Goal: Task Accomplishment & Management: Use online tool/utility

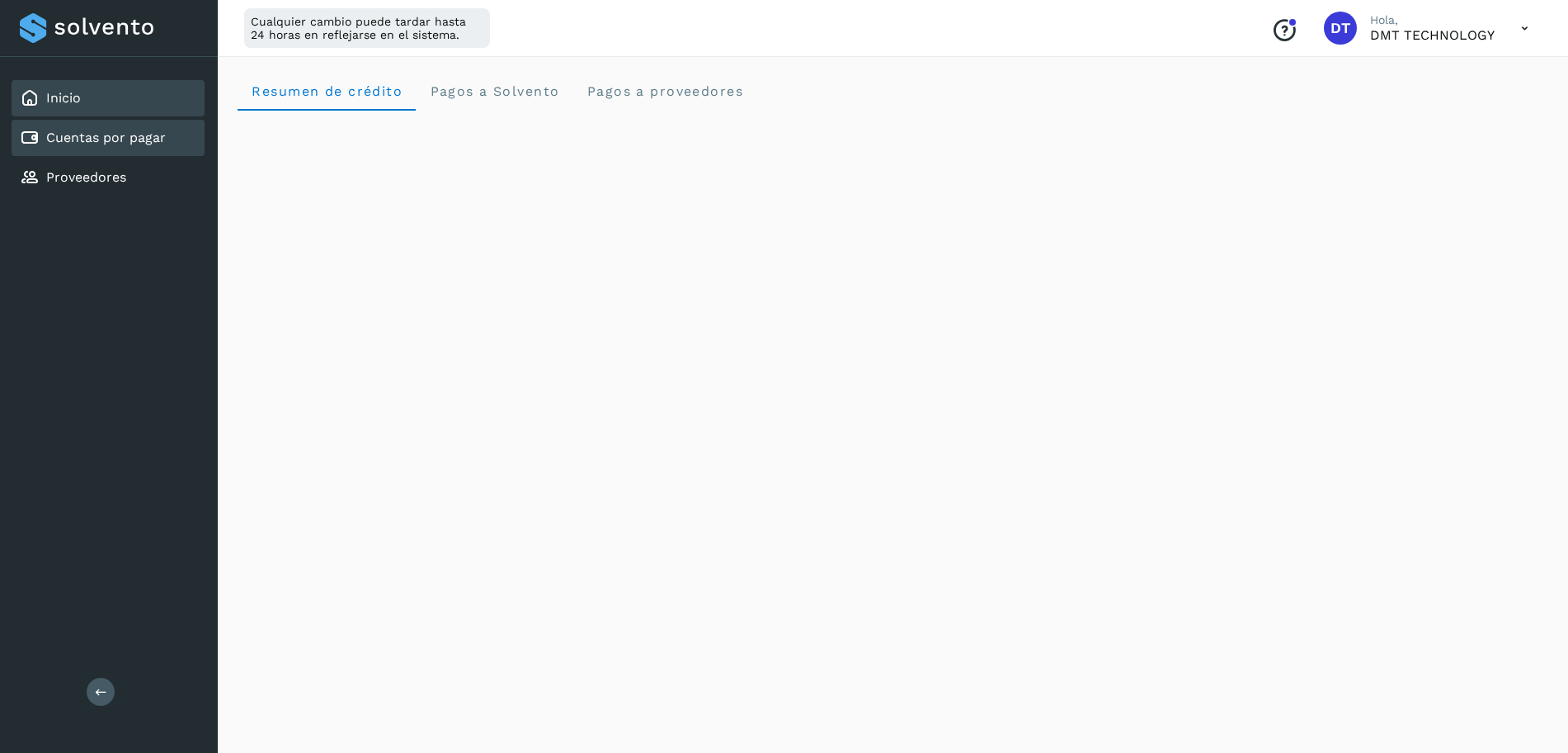
click at [145, 143] on link "Cuentas por pagar" at bounding box center [106, 138] width 119 height 15
click at [73, 142] on link "Cuentas por pagar" at bounding box center [106, 138] width 119 height 15
click at [83, 99] on div "Inicio" at bounding box center [108, 98] width 193 height 37
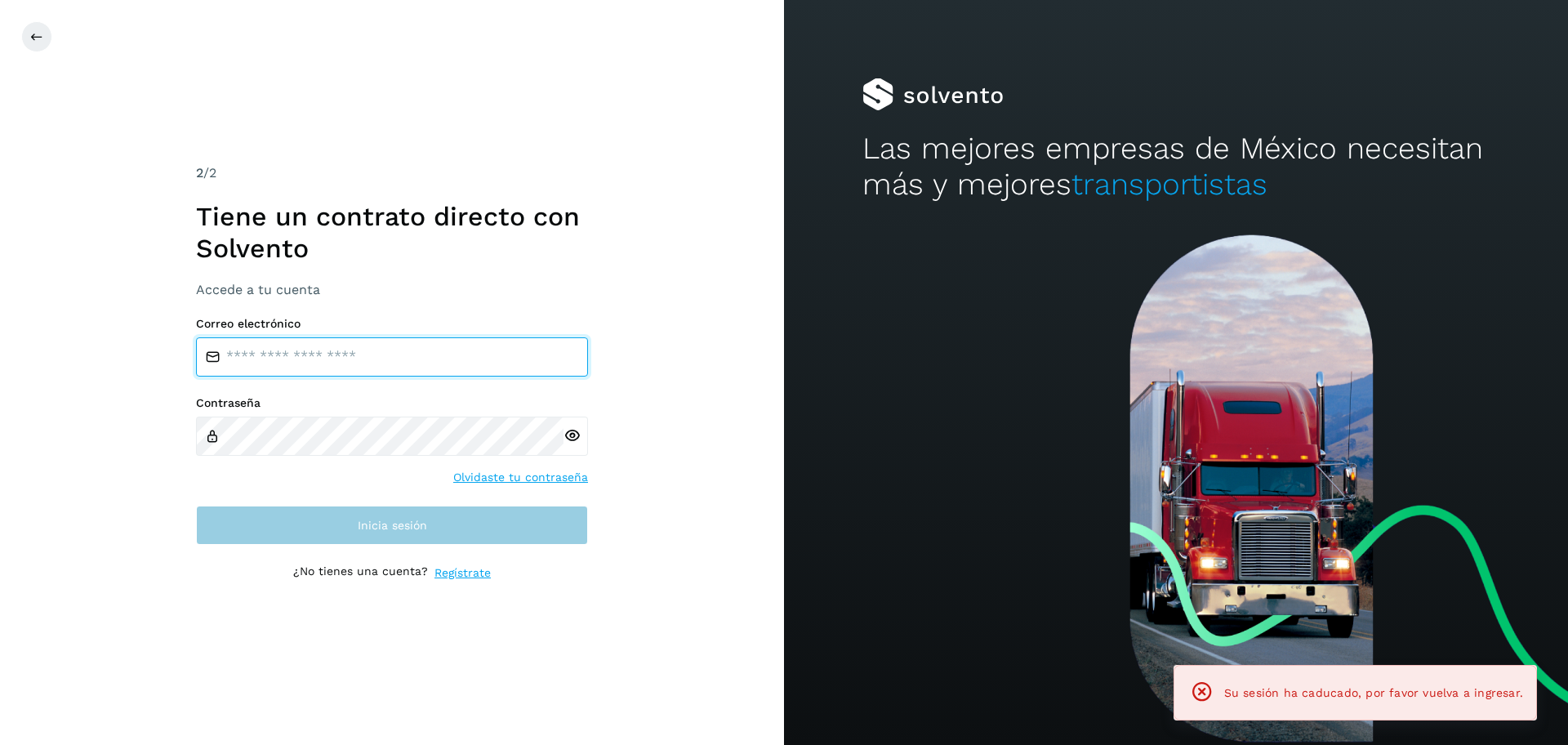
type input "**********"
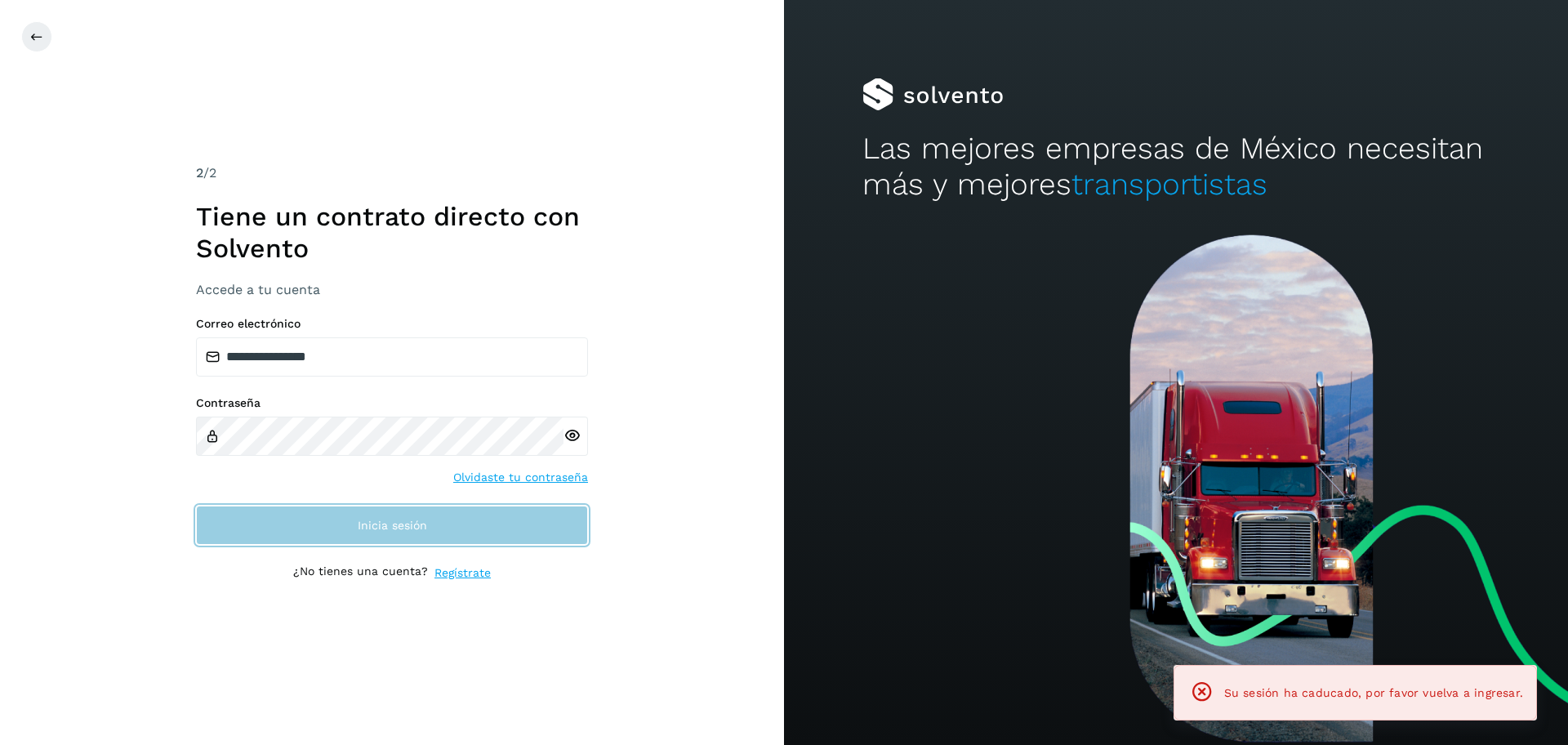
click at [467, 525] on button "Inicia sesión" at bounding box center [392, 525] width 392 height 39
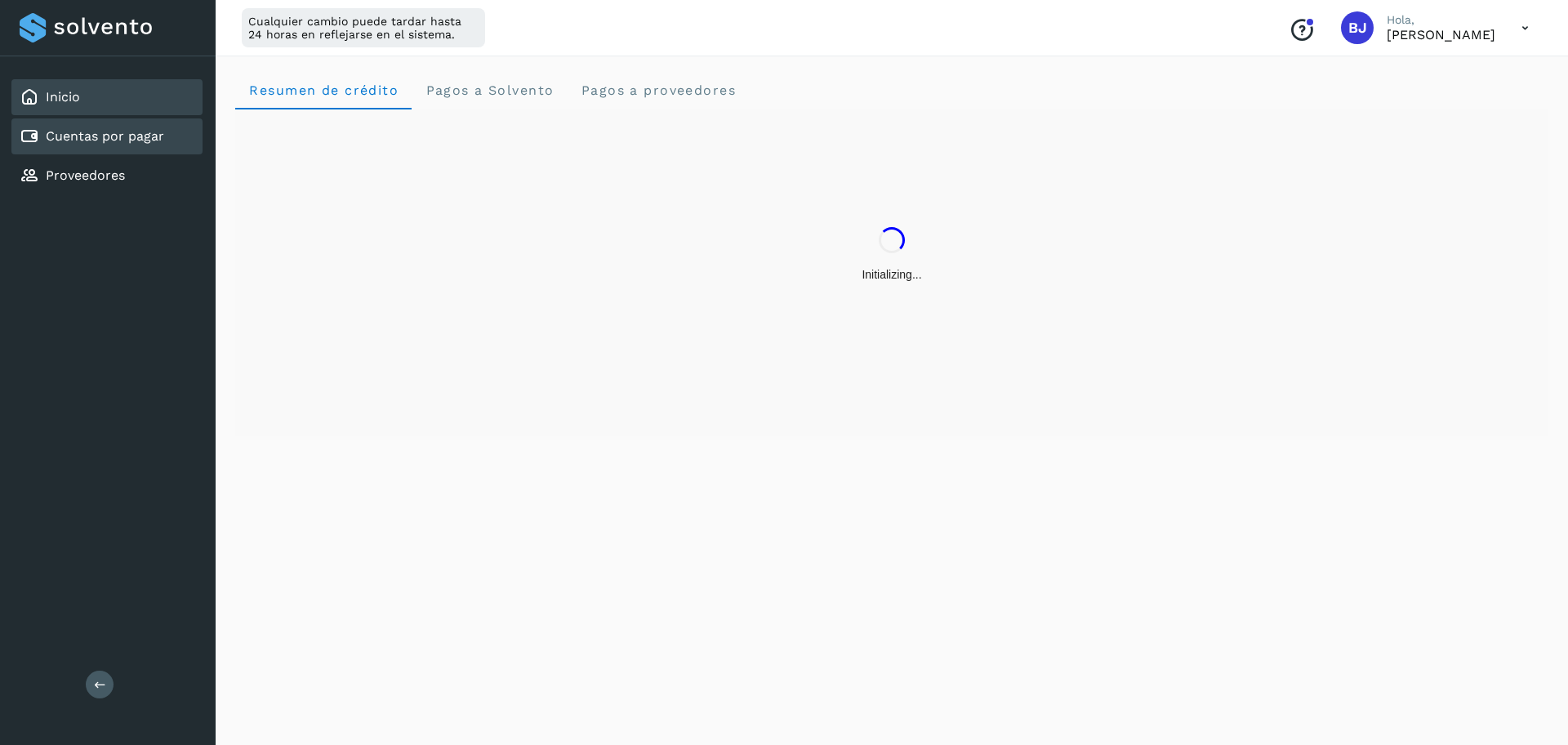
click at [111, 131] on link "Cuentas por pagar" at bounding box center [105, 136] width 118 height 15
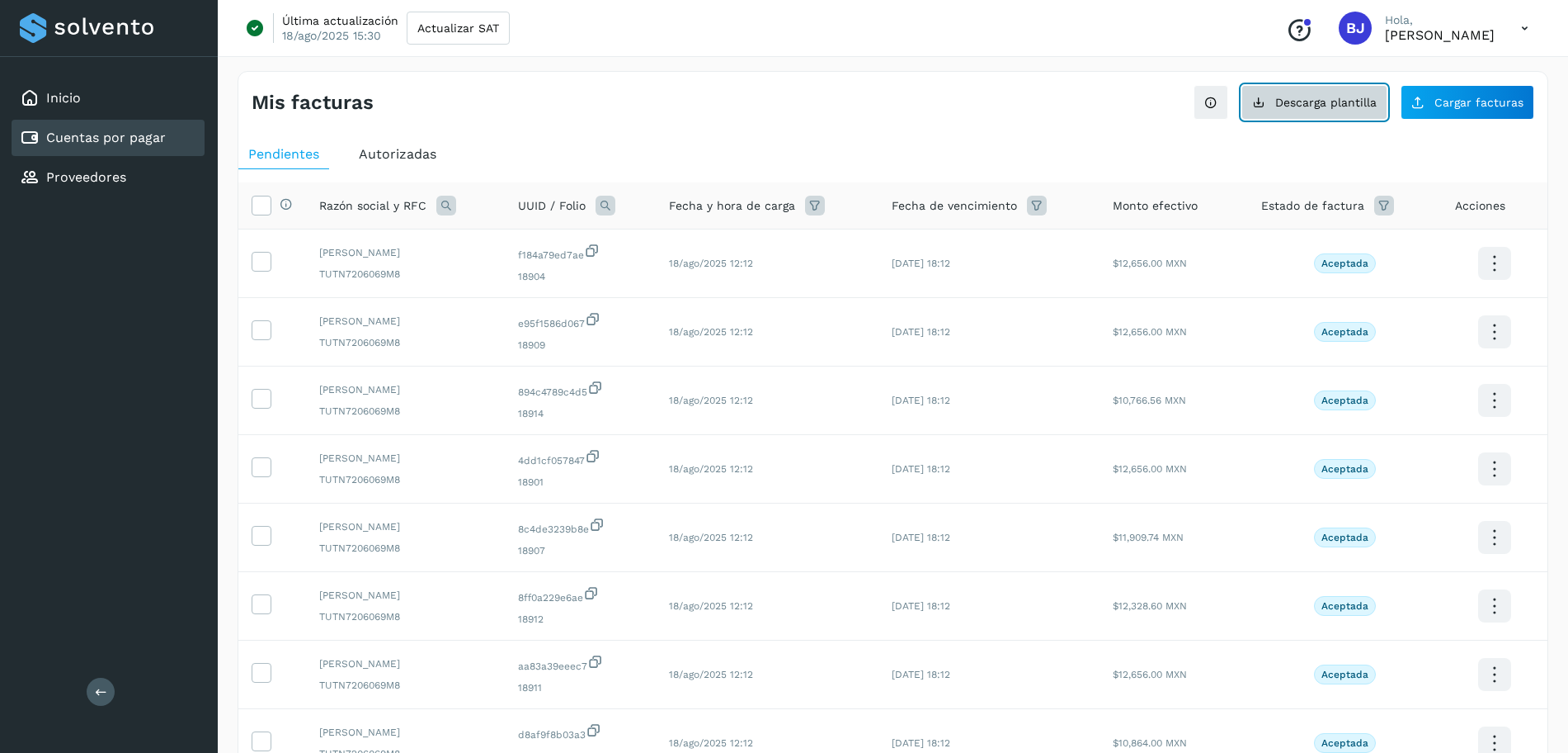
click at [1324, 103] on span "Descarga plantilla" at bounding box center [1325, 102] width 101 height 12
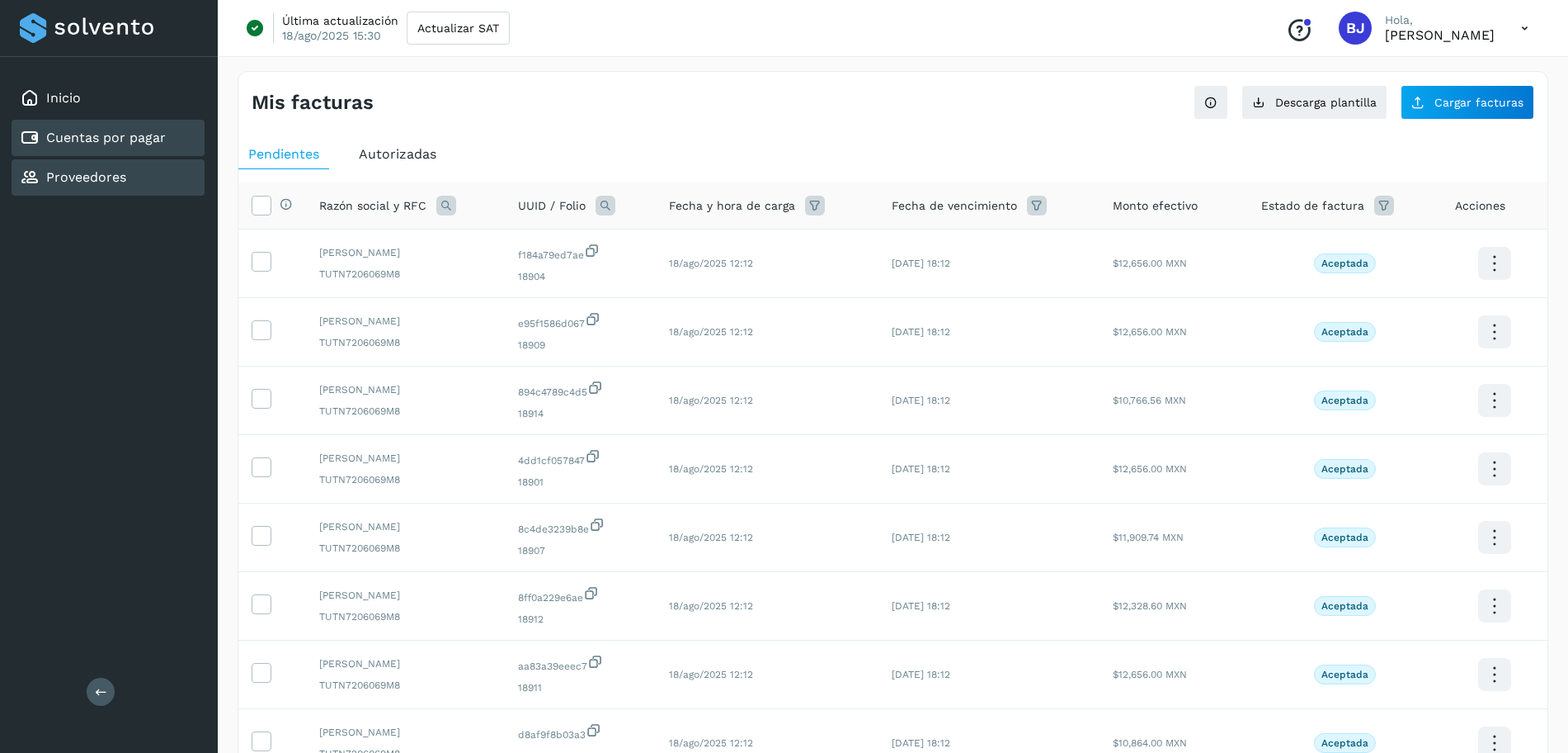
click at [165, 187] on div "Proveedores" at bounding box center [108, 177] width 193 height 37
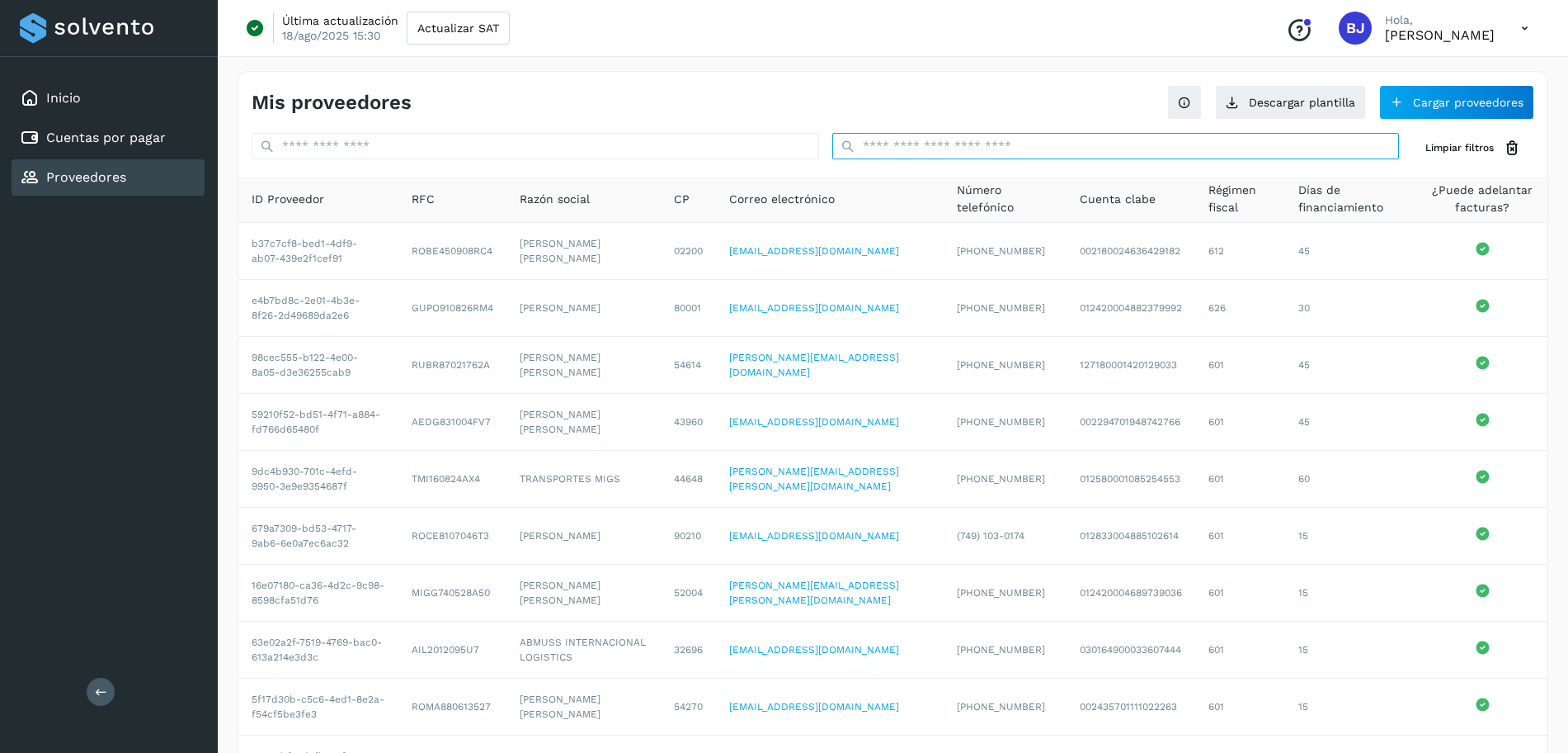
click at [1025, 143] on input "text" at bounding box center [1117, 145] width 568 height 26
paste input "**********"
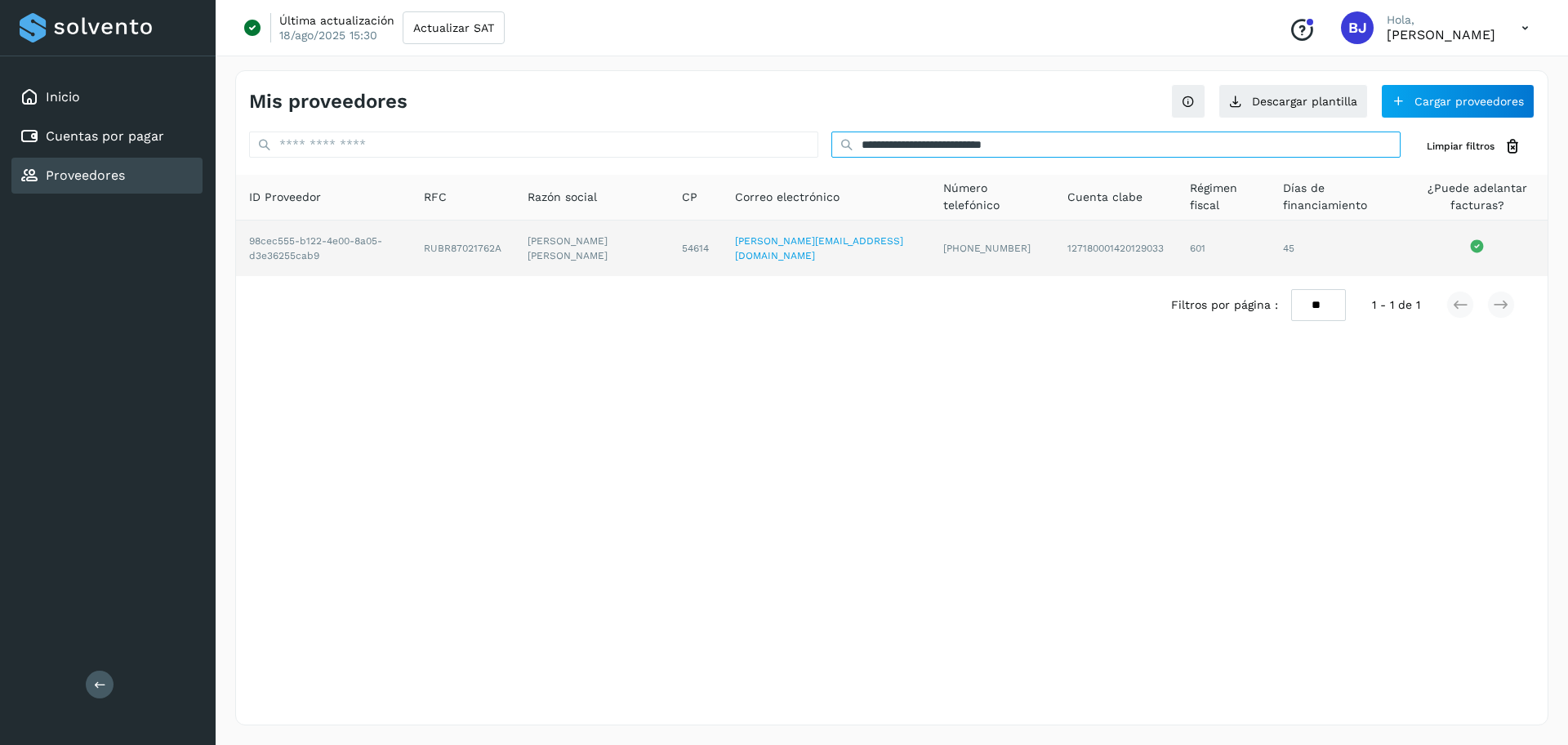
type input "**********"
click at [514, 253] on td "RUBR87021762A" at bounding box center [592, 248] width 155 height 55
copy td "RUBR87021762A"
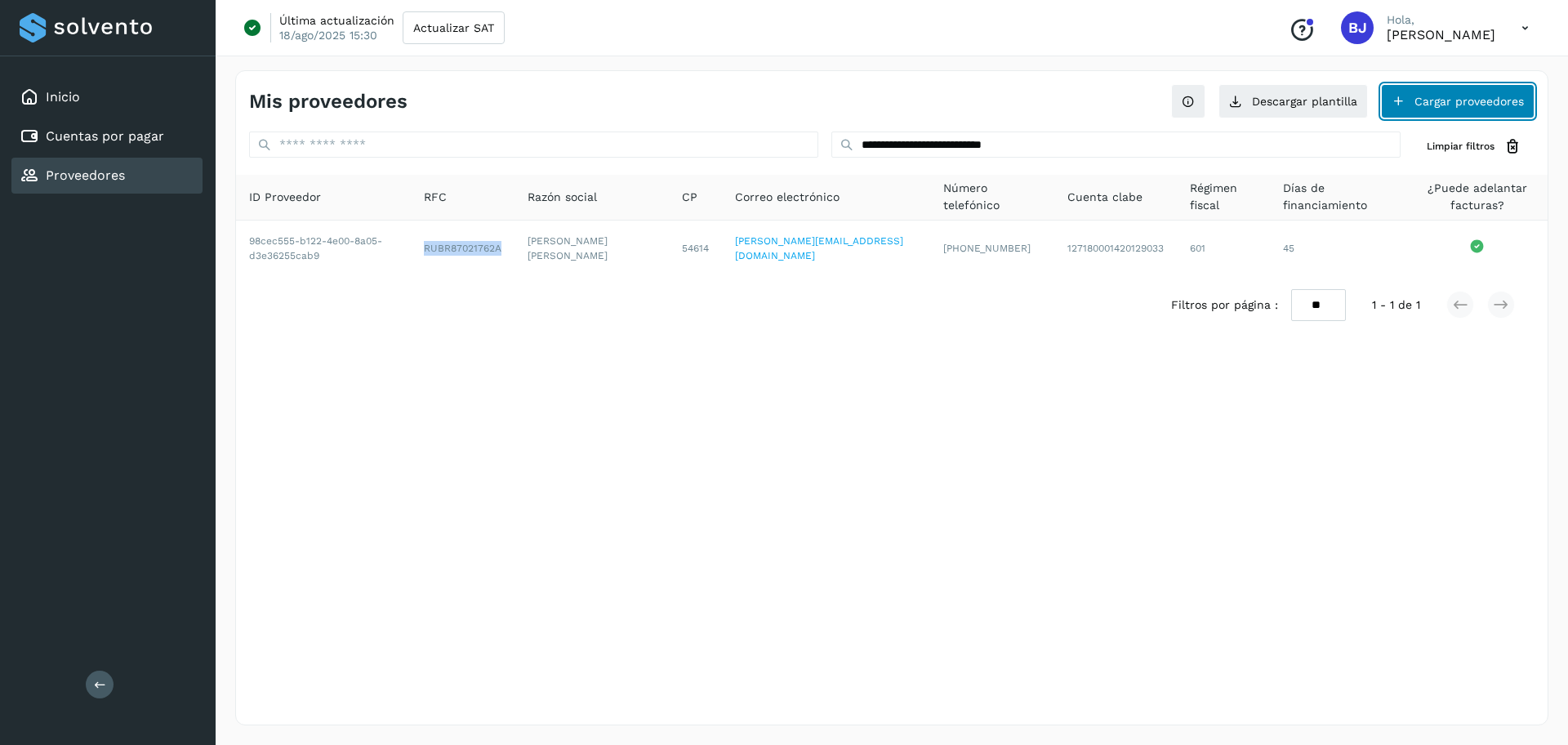
click at [1425, 111] on button "Cargar proveedores" at bounding box center [1457, 101] width 153 height 34
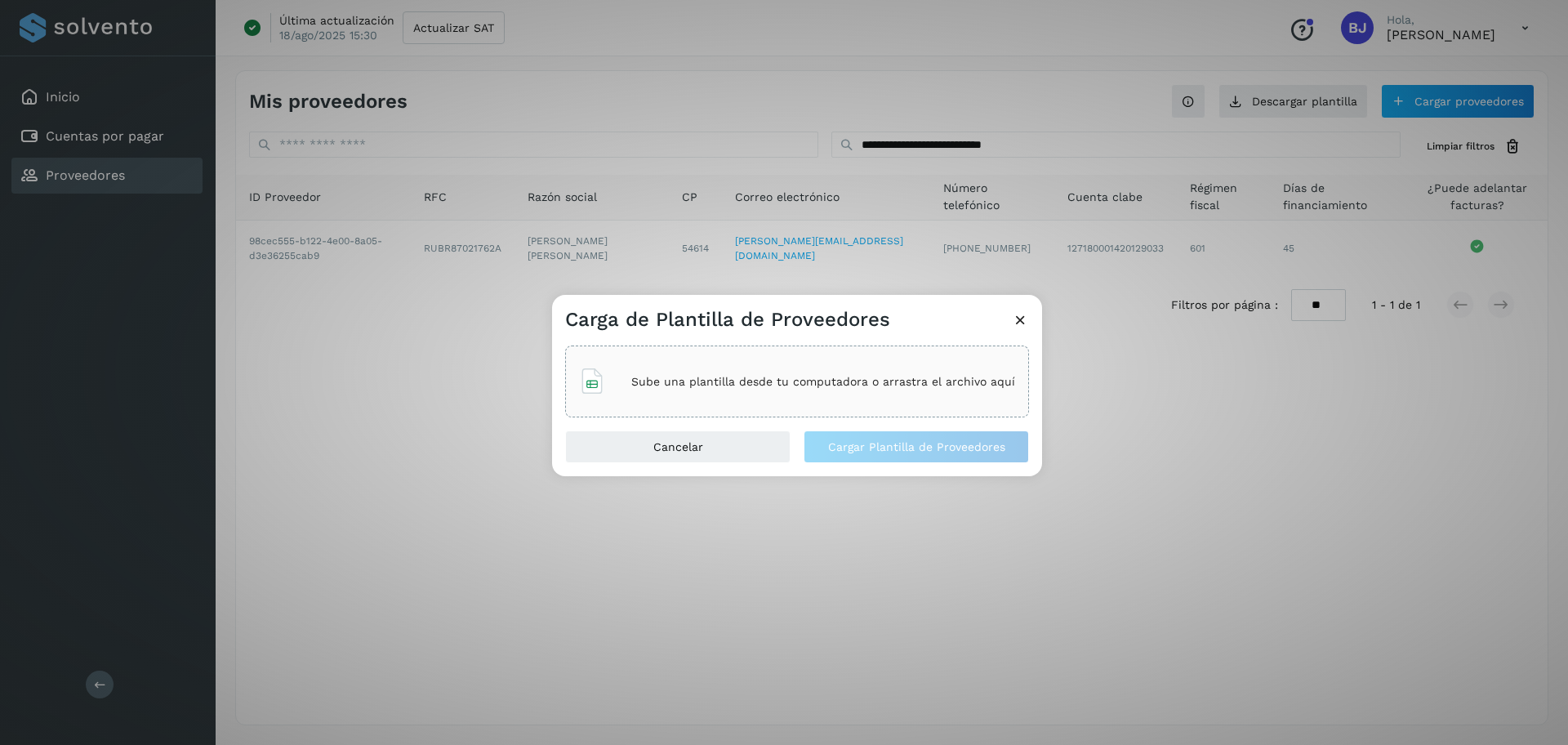
click at [671, 392] on div "Sube una plantilla desde tu computadora o arrastra el archivo aquí" at bounding box center [797, 381] width 436 height 44
click at [1019, 319] on icon at bounding box center [1020, 320] width 17 height 17
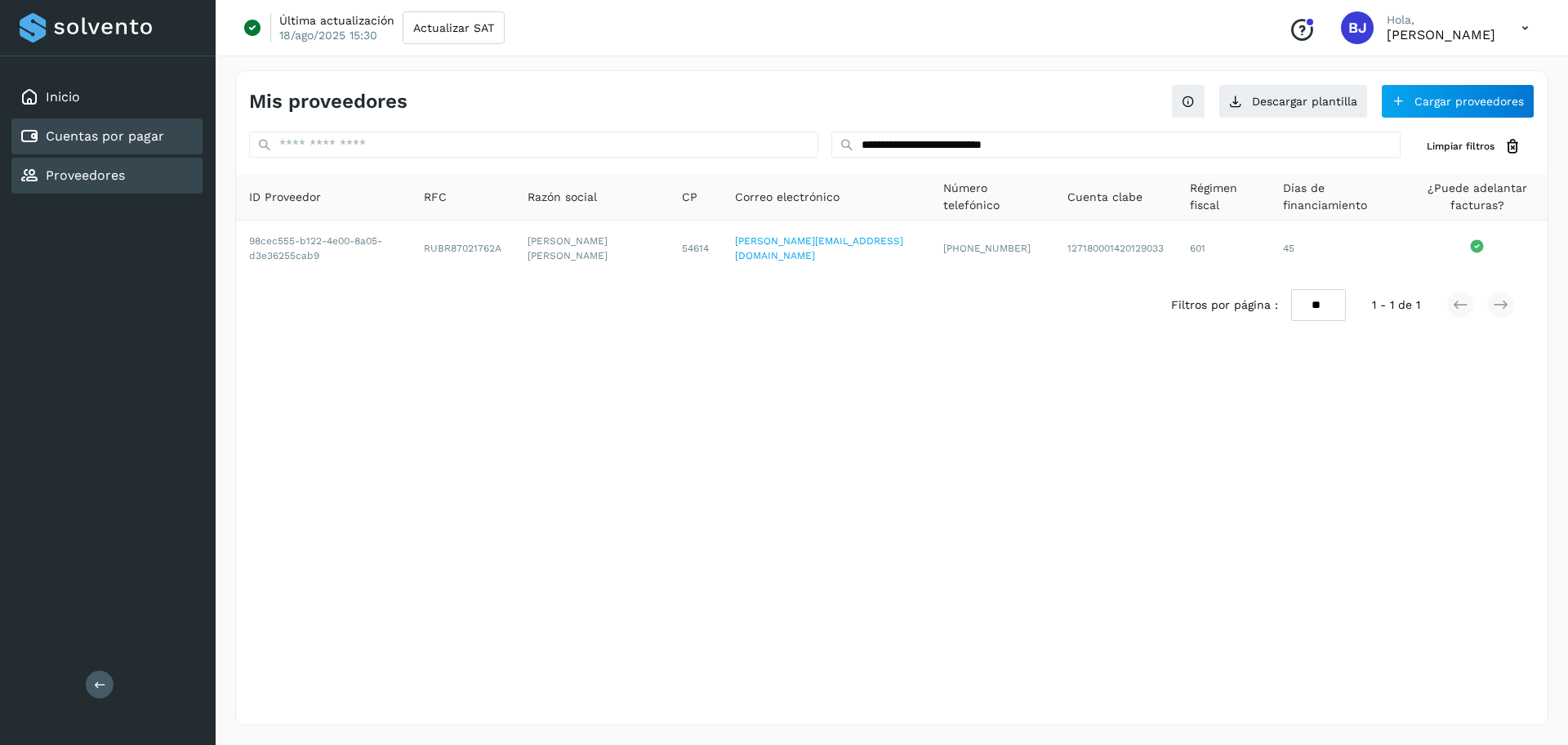
click at [104, 123] on div "Cuentas por pagar" at bounding box center [107, 136] width 191 height 36
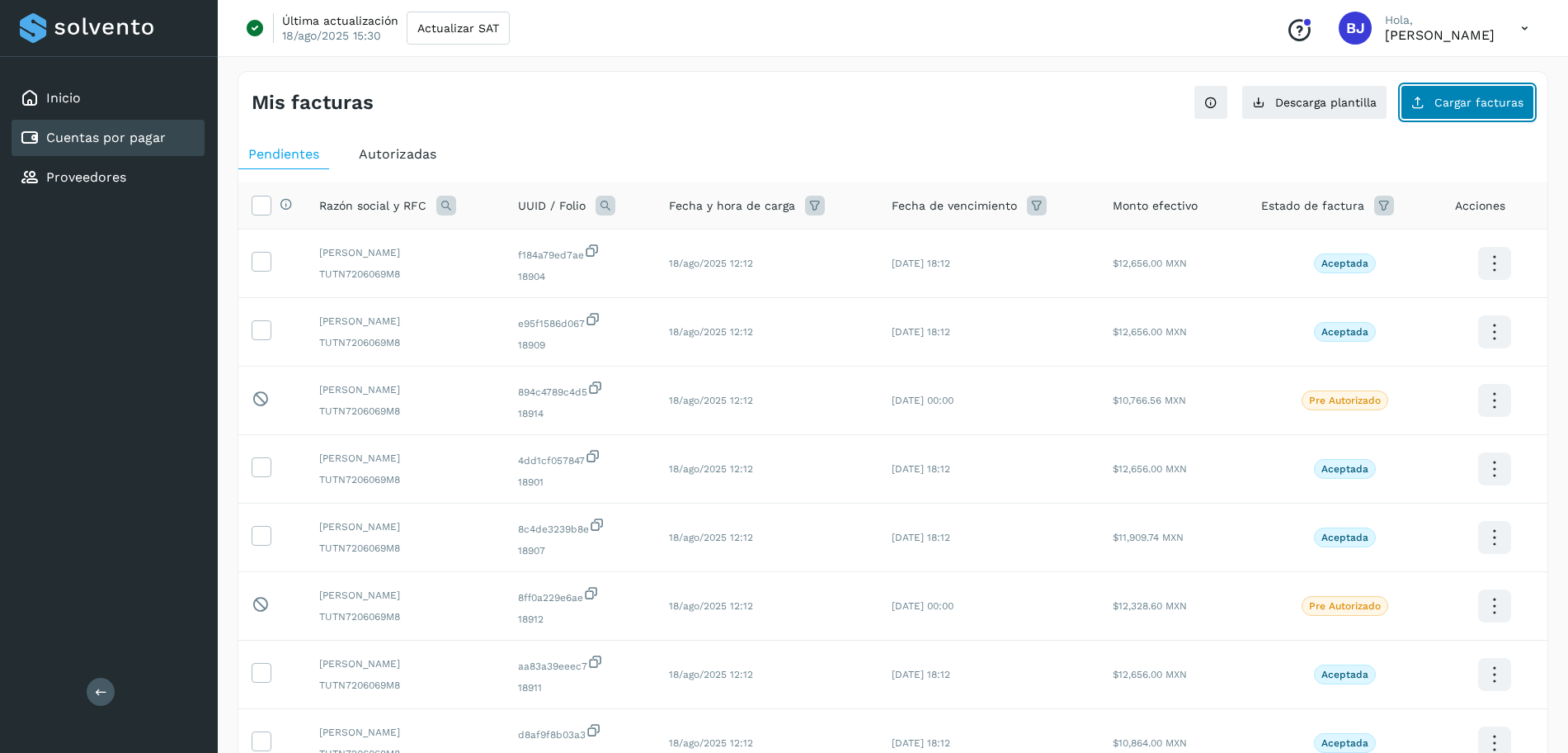
click at [1508, 89] on button "Cargar facturas" at bounding box center [1467, 102] width 134 height 35
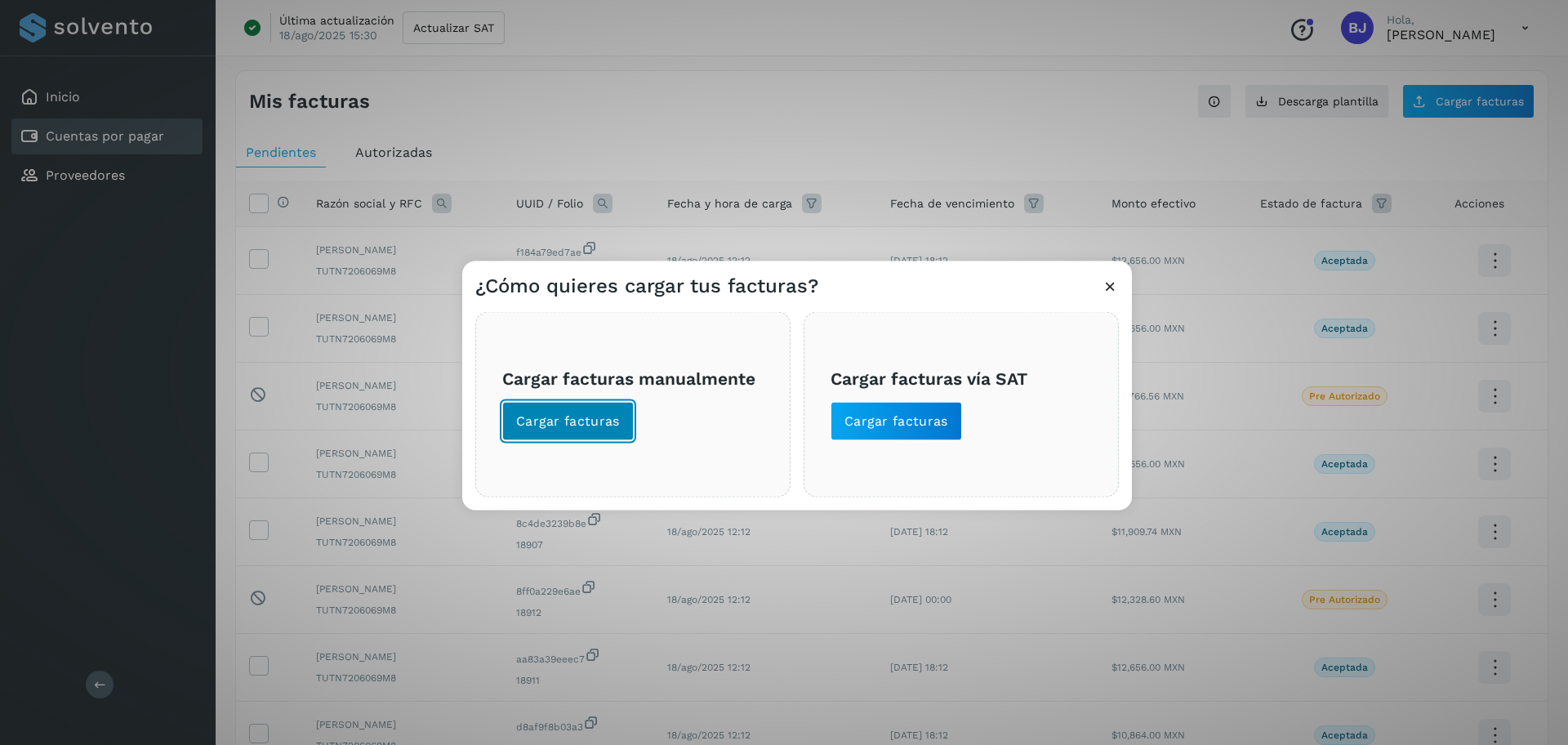
click at [545, 425] on span "Cargar facturas" at bounding box center [568, 421] width 104 height 18
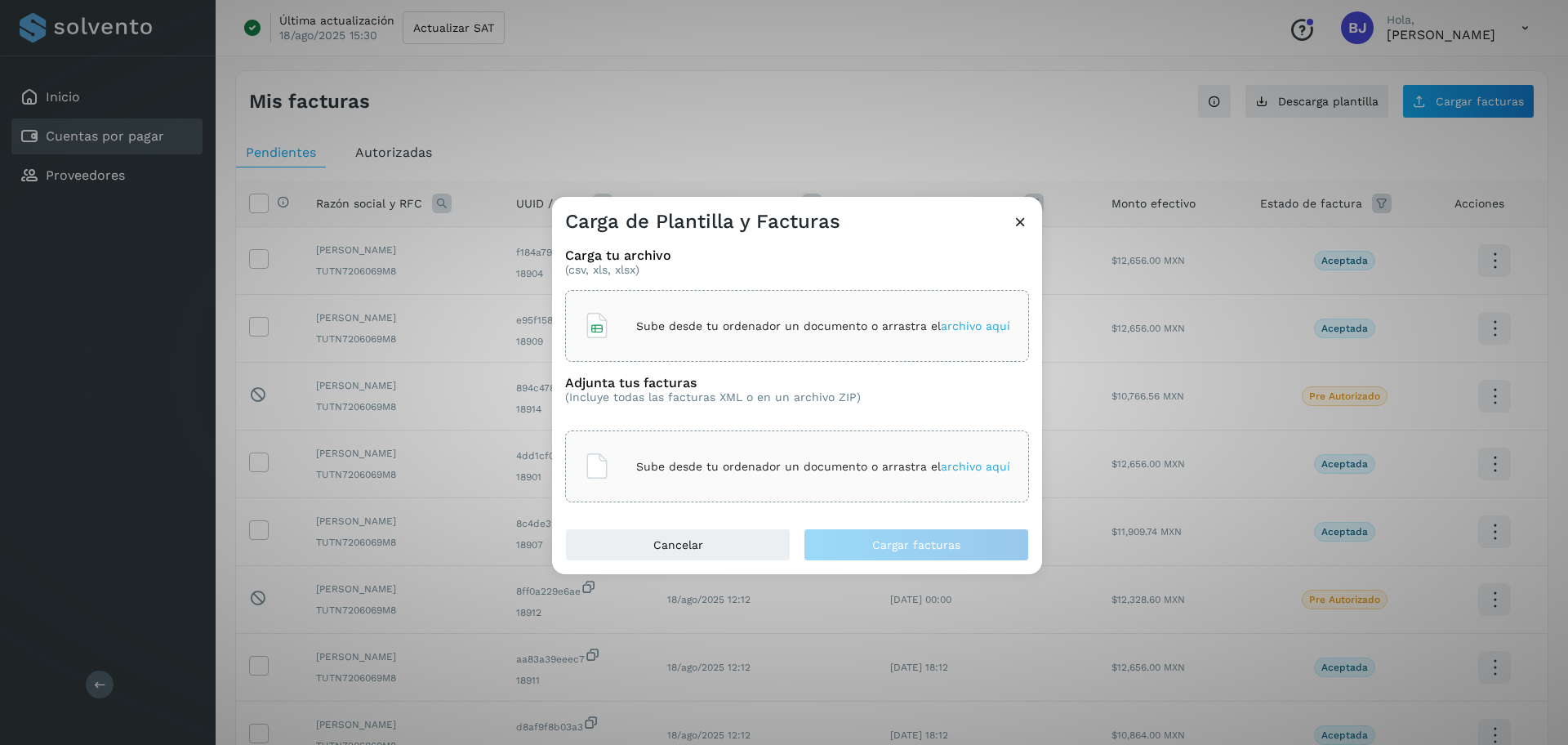
click at [682, 334] on div "Sube desde tu ordenador un documento o arrastra el archivo aquí" at bounding box center [796, 326] width 426 height 44
click at [737, 443] on div "Sube desde tu ordenador un documento o arrastra el archivo aquí" at bounding box center [796, 466] width 464 height 71
click at [788, 460] on p "Sube desde tu ordenador un documento o arrastra el archivo aquí" at bounding box center [823, 467] width 374 height 14
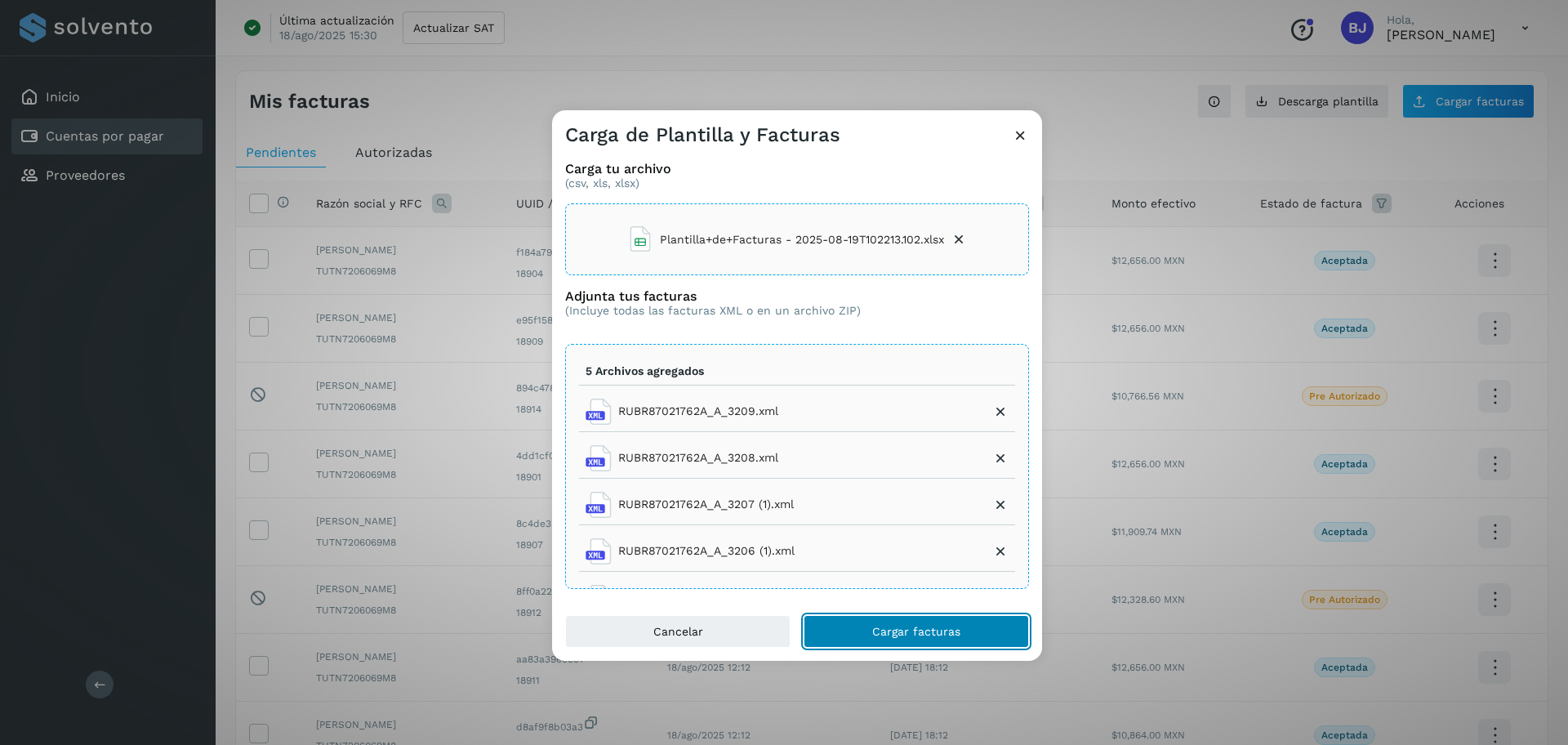
click at [899, 626] on span "Cargar facturas" at bounding box center [915, 632] width 89 height 11
